Goal: Task Accomplishment & Management: Use online tool/utility

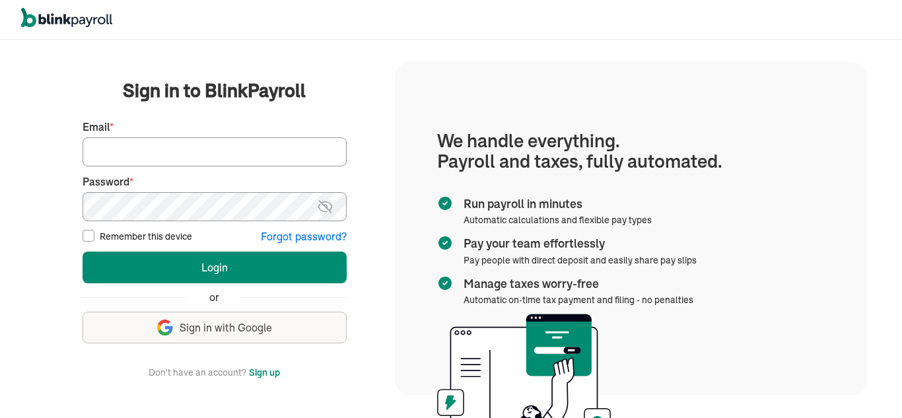
type input "cwilliams@clwconsultinggroup.com"
drag, startPoint x: 0, startPoint y: 0, endPoint x: 530, endPoint y: 17, distance: 529.9
click at [530, 17] on div at bounding box center [451, 20] width 902 height 40
drag, startPoint x: 226, startPoint y: 0, endPoint x: 244, endPoint y: 34, distance: 38.4
click at [244, 34] on div at bounding box center [451, 20] width 902 height 40
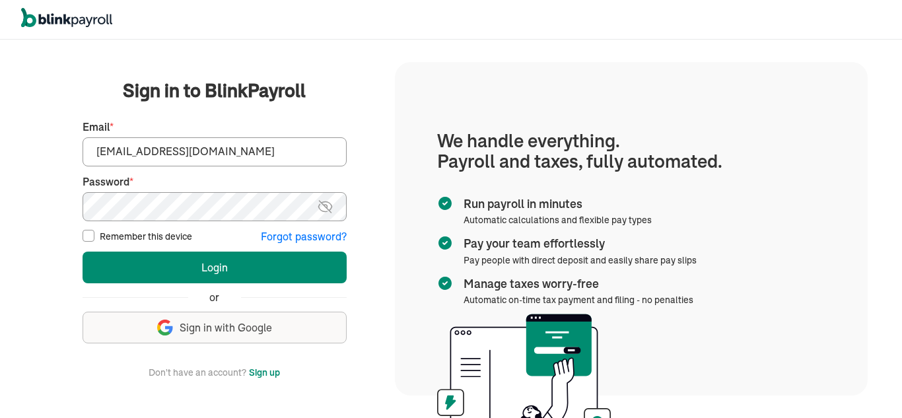
drag, startPoint x: 241, startPoint y: 0, endPoint x: 508, endPoint y: 35, distance: 269.1
click at [508, 35] on div at bounding box center [451, 20] width 902 height 40
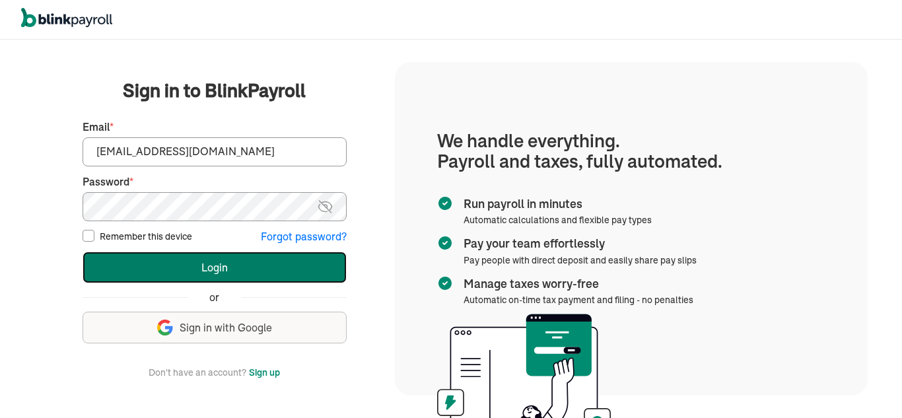
click at [254, 277] on button "Login" at bounding box center [215, 268] width 264 height 32
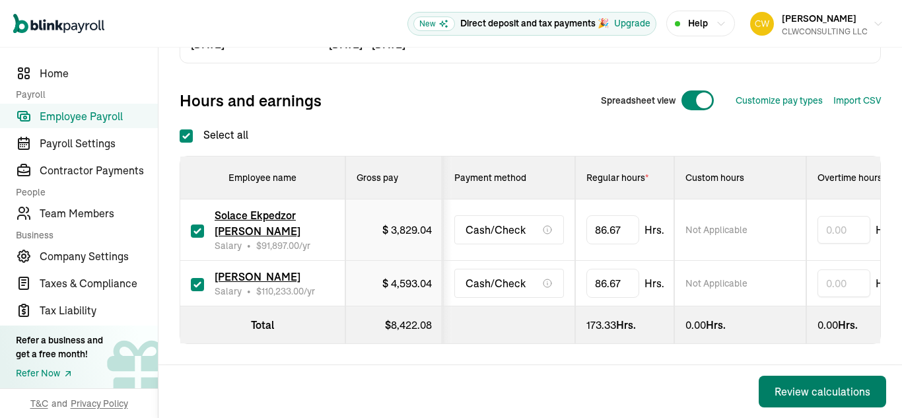
click at [802, 393] on div "Review calculations" at bounding box center [823, 392] width 96 height 16
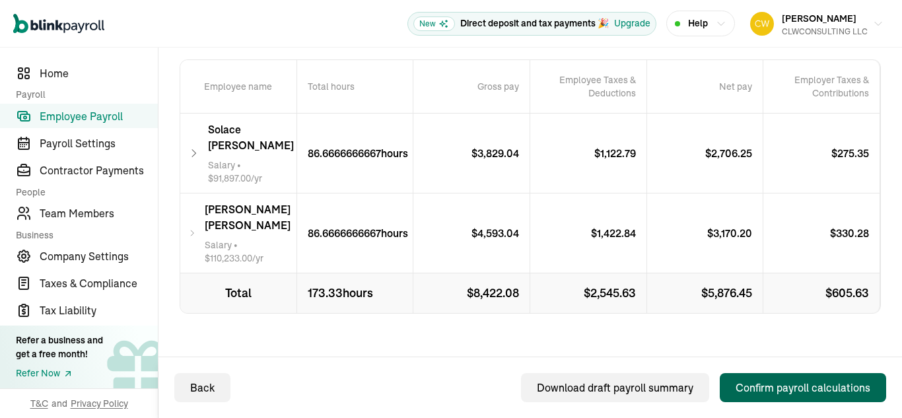
click at [788, 387] on div "Confirm payroll calculations" at bounding box center [803, 388] width 135 height 16
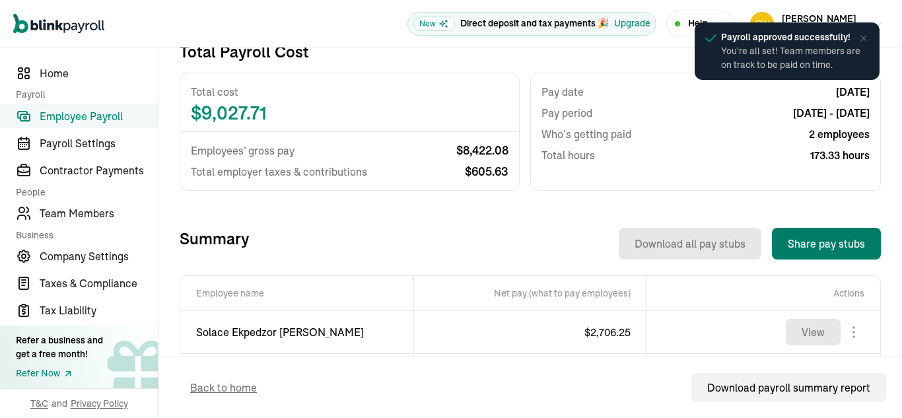
click at [821, 243] on button "Share pay stubs" at bounding box center [826, 244] width 109 height 32
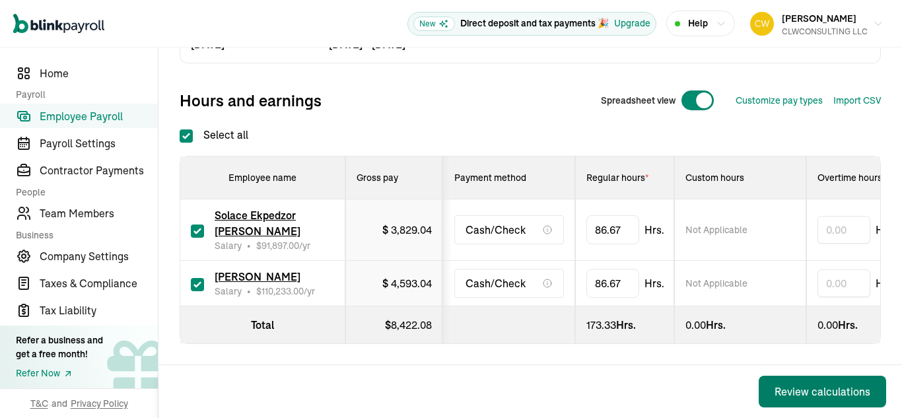
click at [802, 393] on div "Review calculations" at bounding box center [823, 392] width 96 height 16
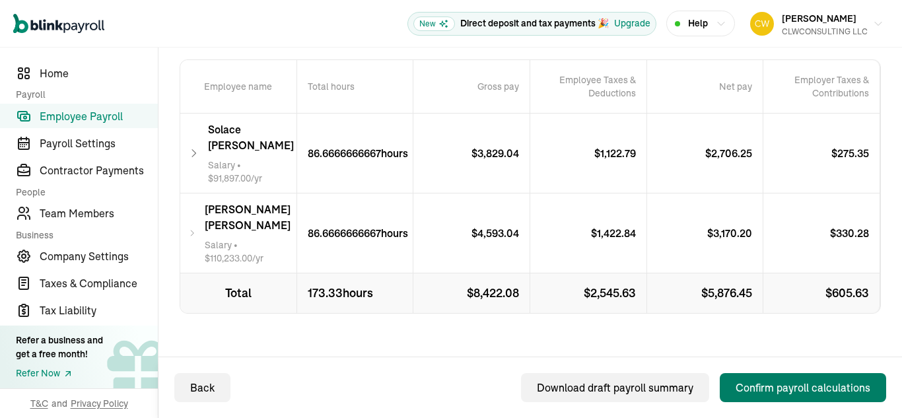
click at [788, 387] on div "Confirm payroll calculations" at bounding box center [803, 388] width 135 height 16
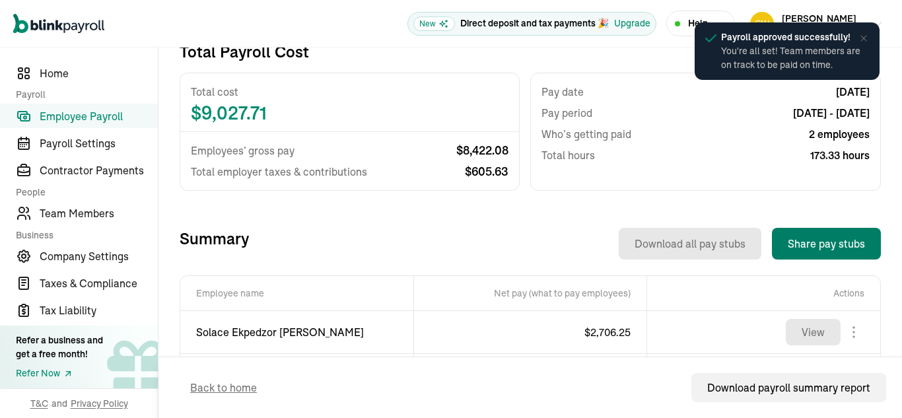
click at [821, 243] on button "Share pay stubs" at bounding box center [826, 244] width 109 height 32
